Goal: Transaction & Acquisition: Purchase product/service

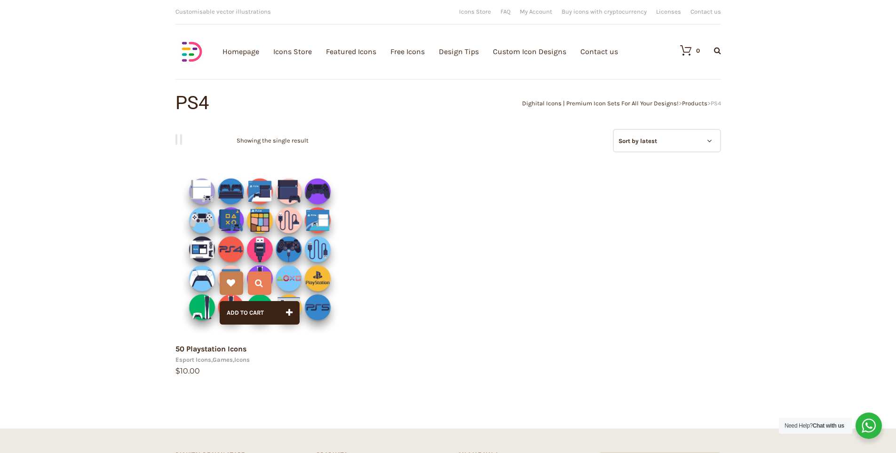
click at [265, 241] on img at bounding box center [259, 249] width 169 height 169
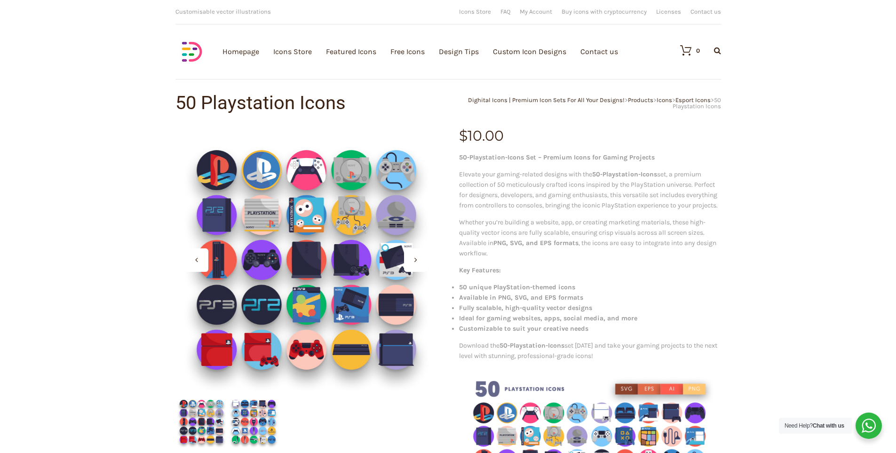
click at [196, 256] on icon at bounding box center [196, 260] width 3 height 8
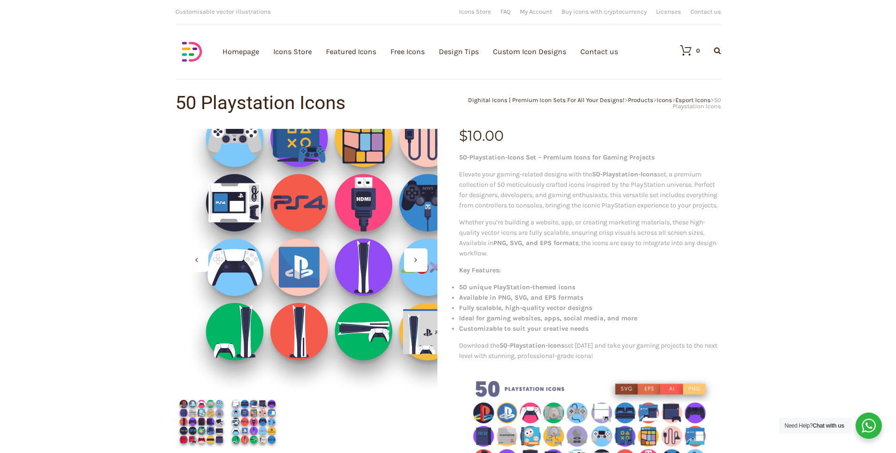
click at [232, 320] on div at bounding box center [306, 260] width 262 height 262
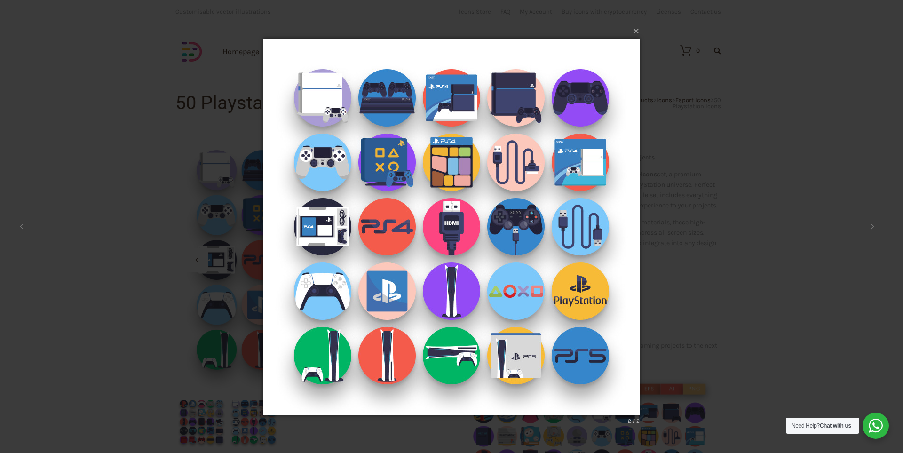
click at [634, 32] on button "×" at bounding box center [454, 30] width 376 height 21
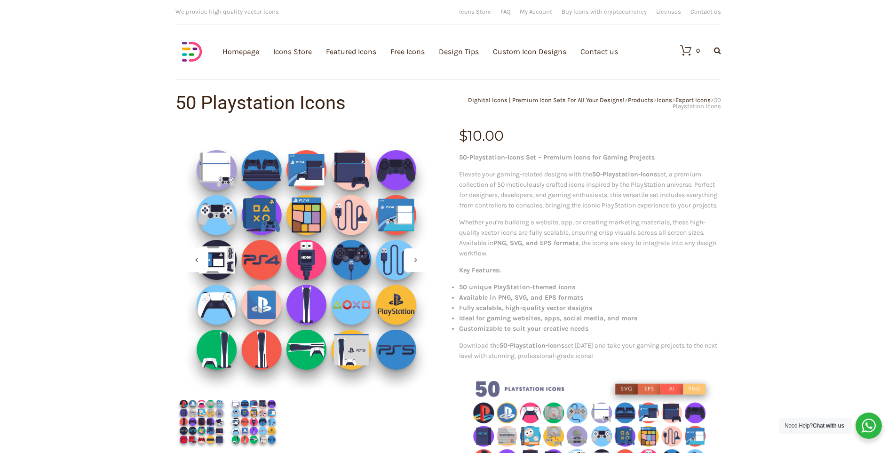
click at [413, 258] on div at bounding box center [416, 260] width 24 height 24
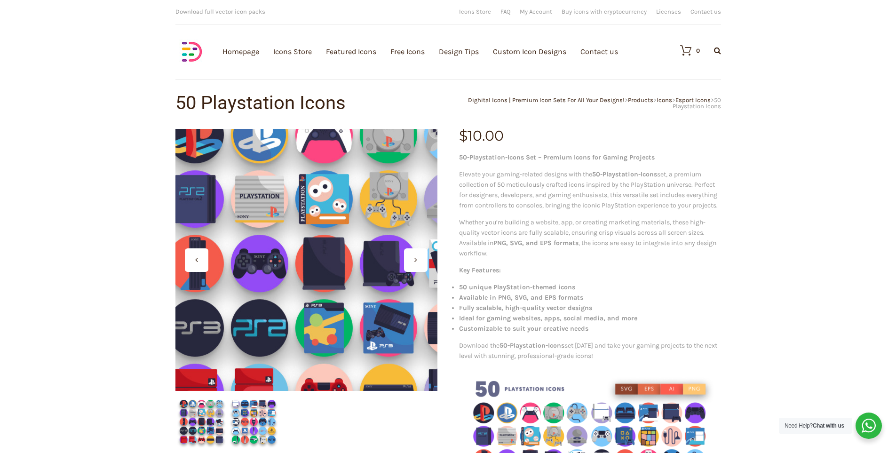
click at [294, 259] on div at bounding box center [306, 260] width 262 height 262
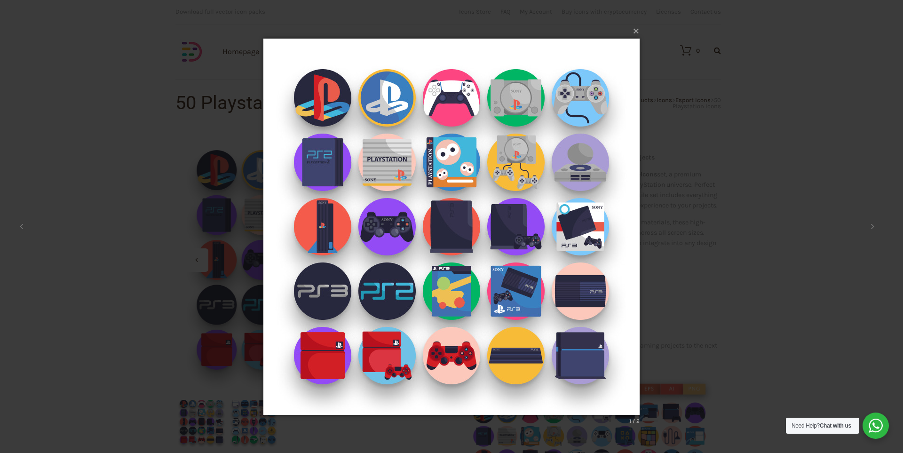
click at [633, 32] on button "×" at bounding box center [454, 30] width 376 height 21
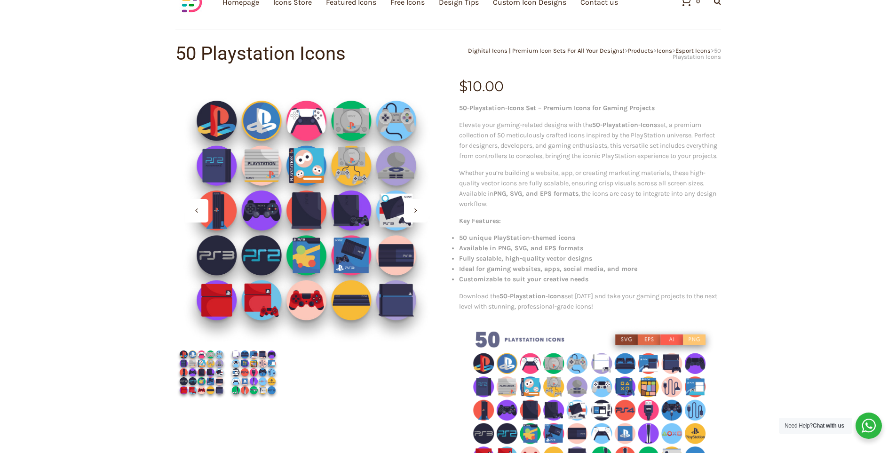
scroll to position [47, 0]
